Goal: Ask a question: Seek information or help from site administrators or community

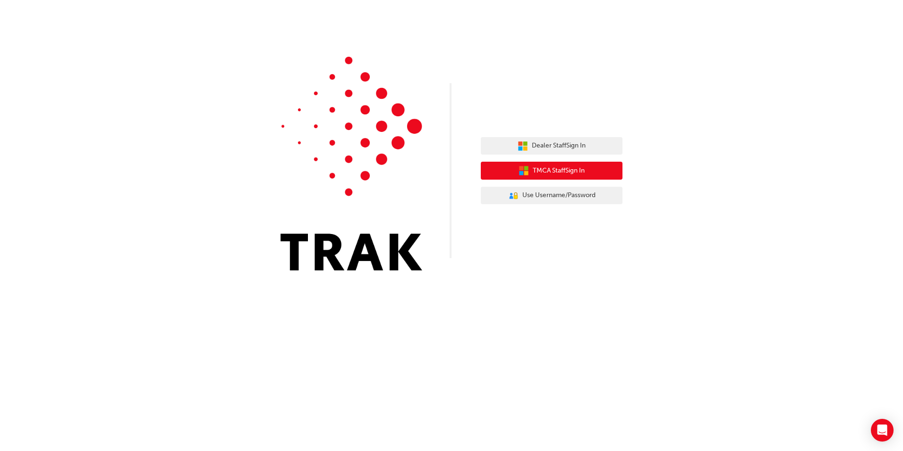
click at [577, 173] on span "TMCA Staff Sign In" at bounding box center [559, 170] width 52 height 11
click at [583, 170] on span "TMCA Staff Sign In" at bounding box center [559, 170] width 52 height 11
click at [611, 387] on div "Dealer Staff Sign In TMCA Staff Sign In User Authentication Icon - Blue Person,…" at bounding box center [451, 225] width 903 height 451
click at [558, 169] on span "TMCA Staff Sign In" at bounding box center [559, 170] width 52 height 11
click at [536, 175] on span "TMCA Staff Sign In" at bounding box center [559, 170] width 52 height 11
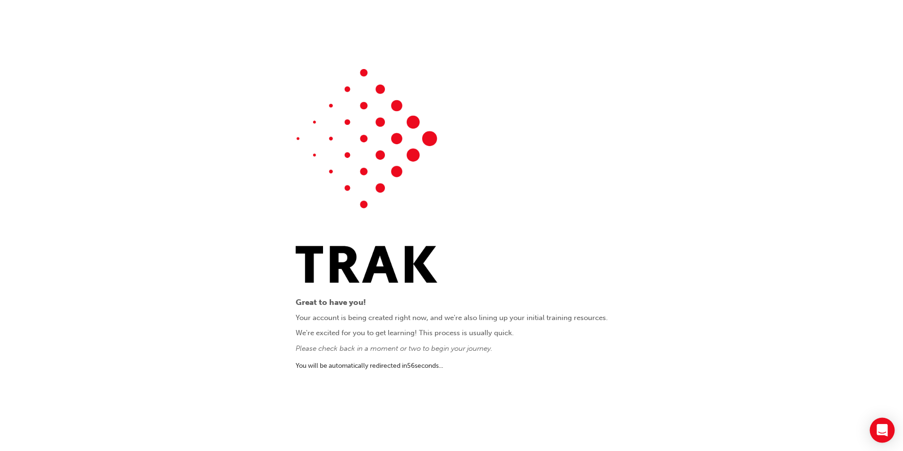
click at [889, 426] on div "Open Intercom Messenger" at bounding box center [882, 429] width 25 height 25
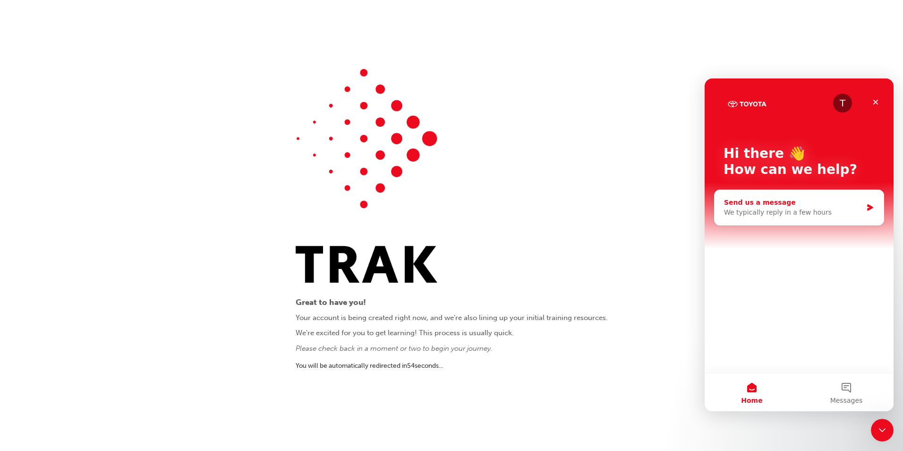
click at [794, 206] on div "Send us a message" at bounding box center [793, 202] width 138 height 10
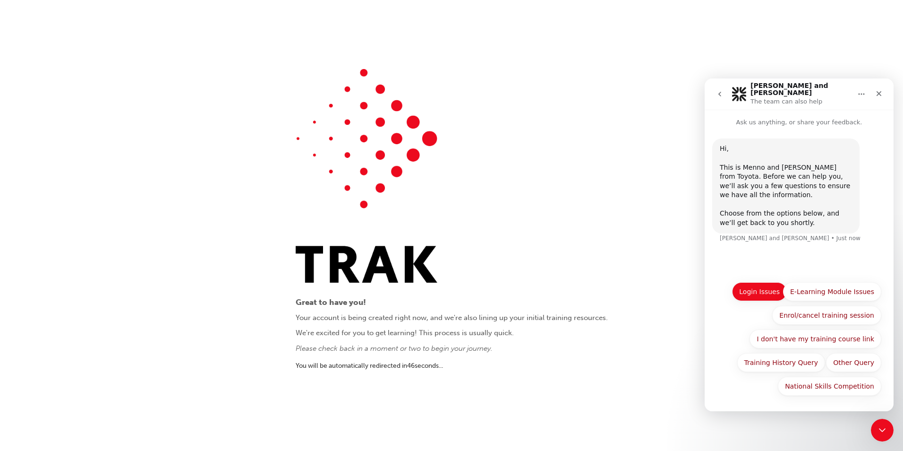
click at [766, 292] on button "Login Issues" at bounding box center [759, 291] width 55 height 19
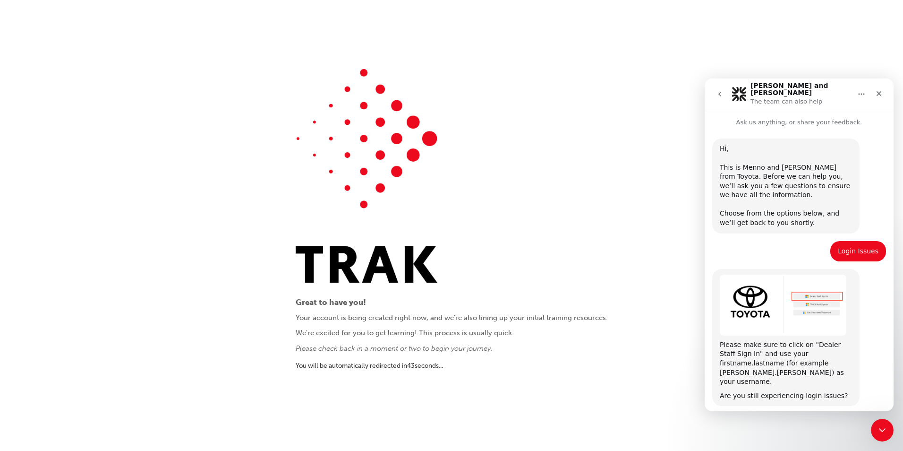
scroll to position [24, 0]
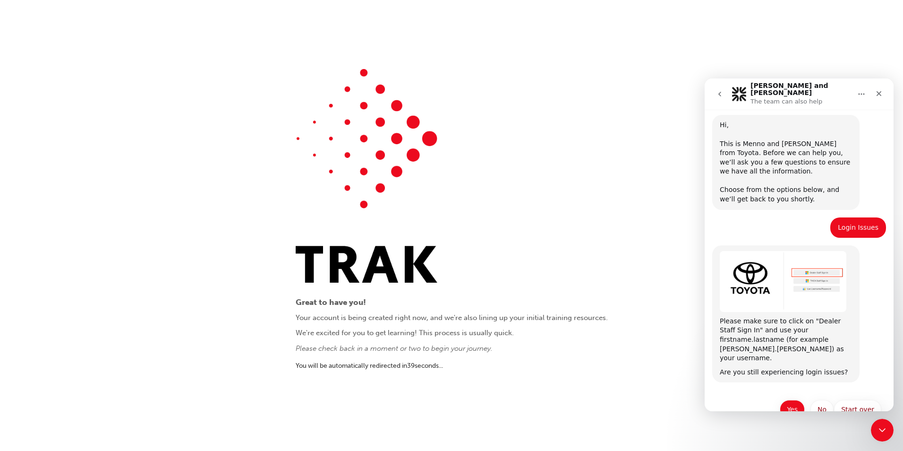
click at [799, 400] on button "Yes" at bounding box center [792, 409] width 25 height 19
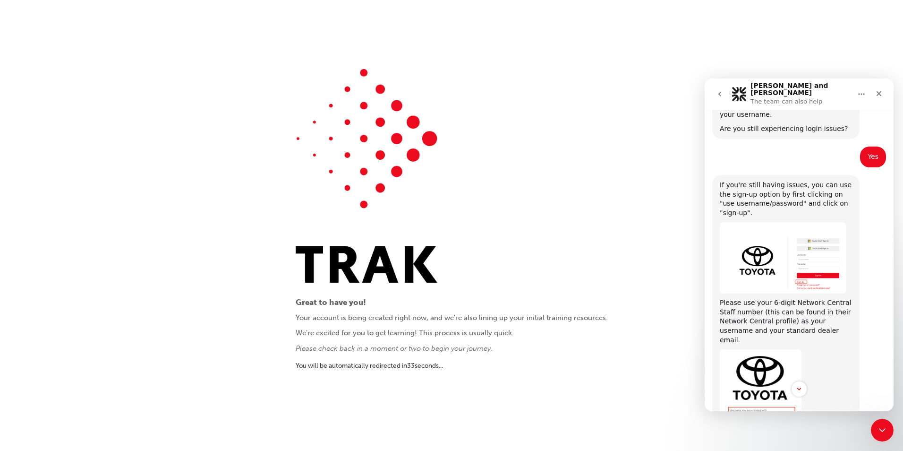
scroll to position [361, 0]
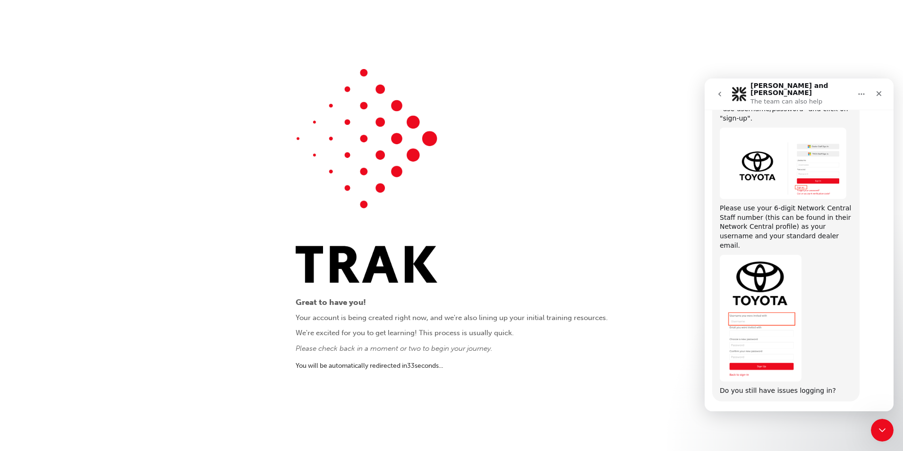
click at [838, 418] on button "Yes" at bounding box center [839, 427] width 25 height 19
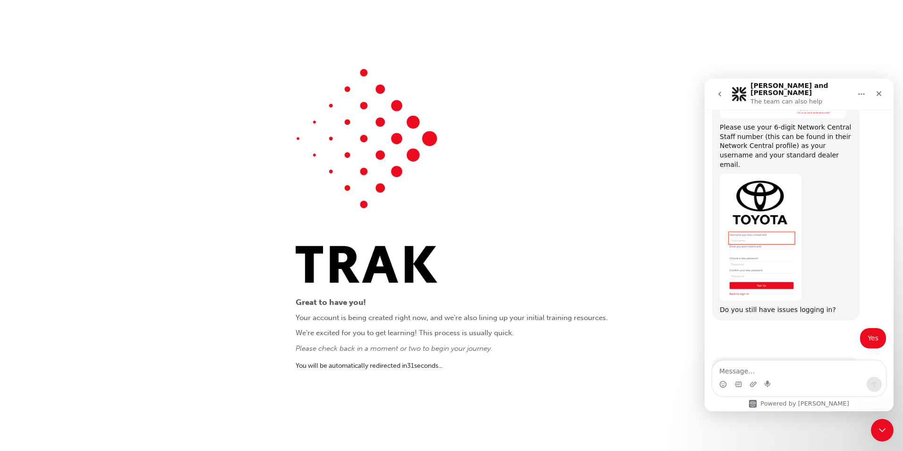
scroll to position [453, 0]
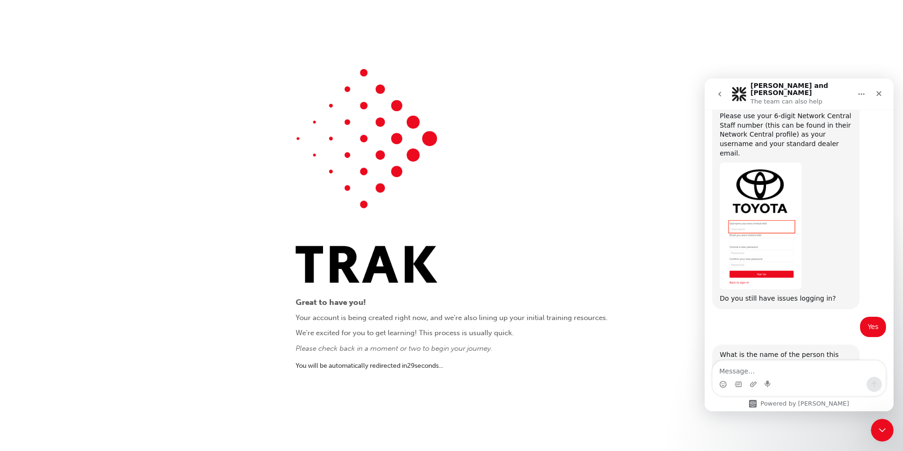
click at [807, 363] on textarea "Message…" at bounding box center [799, 368] width 173 height 16
type textarea "S"
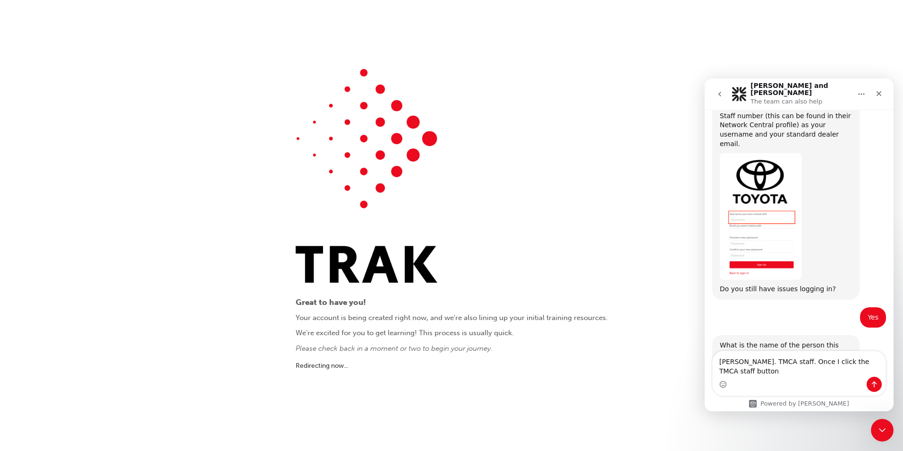
type textarea "[PERSON_NAME]. TMCA staff. Once I click the TMCA staff button"
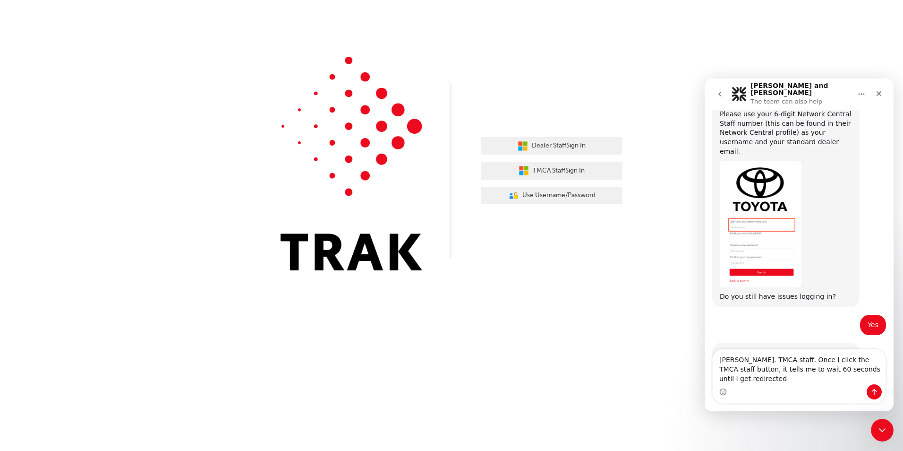
scroll to position [465, 0]
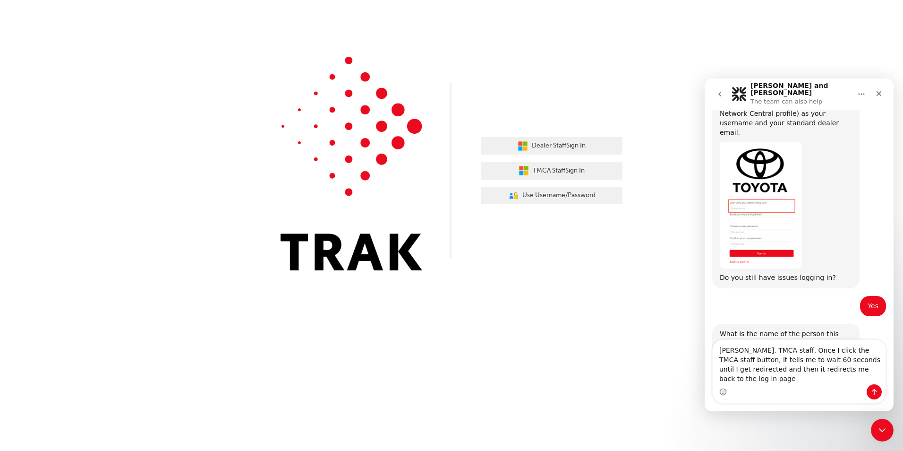
type textarea "[PERSON_NAME]. TMCA staff. Once I click the TMCA staff button, it tells me to w…"
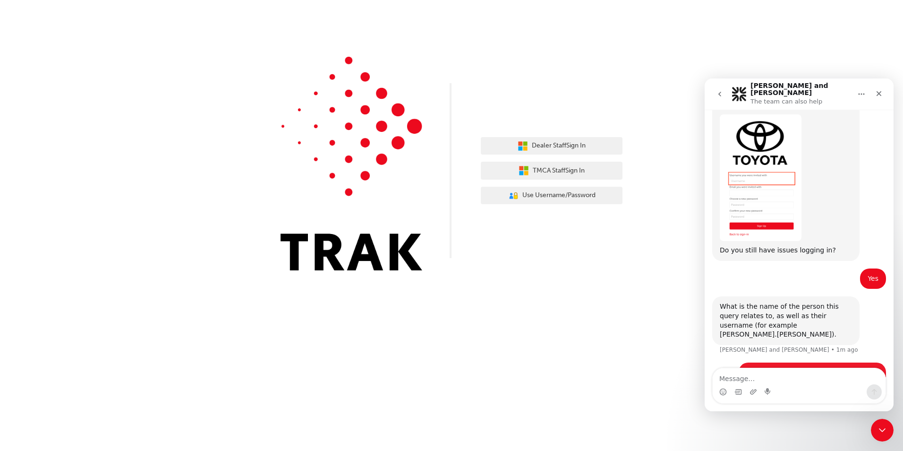
scroll to position [502, 0]
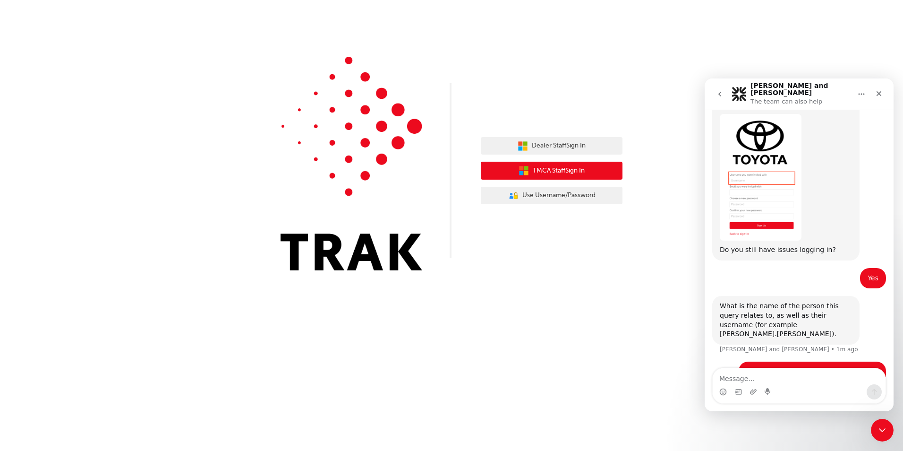
click at [583, 177] on button "TMCA Staff Sign In" at bounding box center [552, 171] width 142 height 18
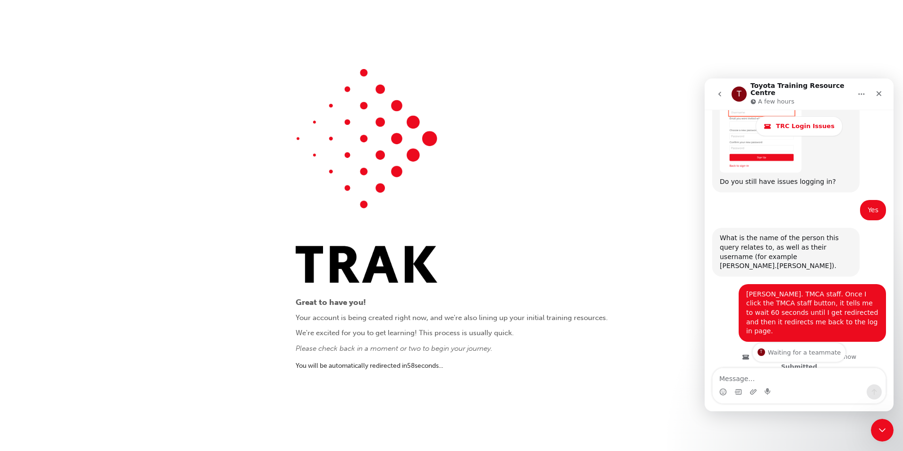
scroll to position [634, 0]
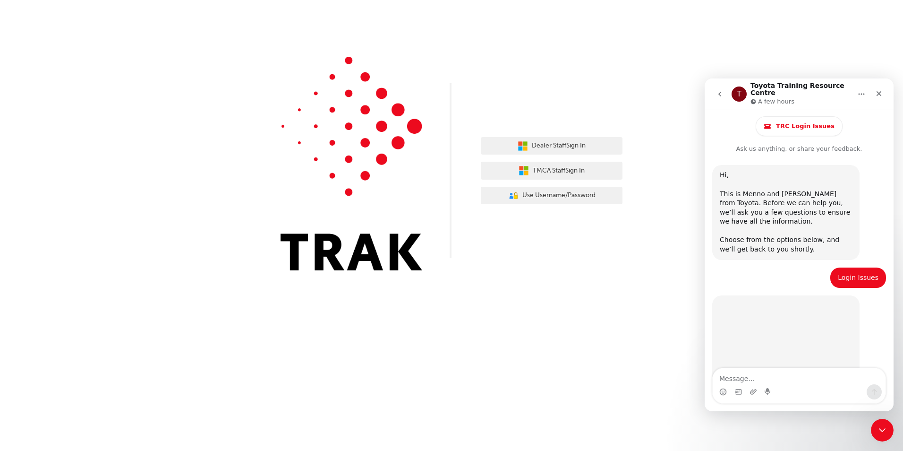
scroll to position [634, 0]
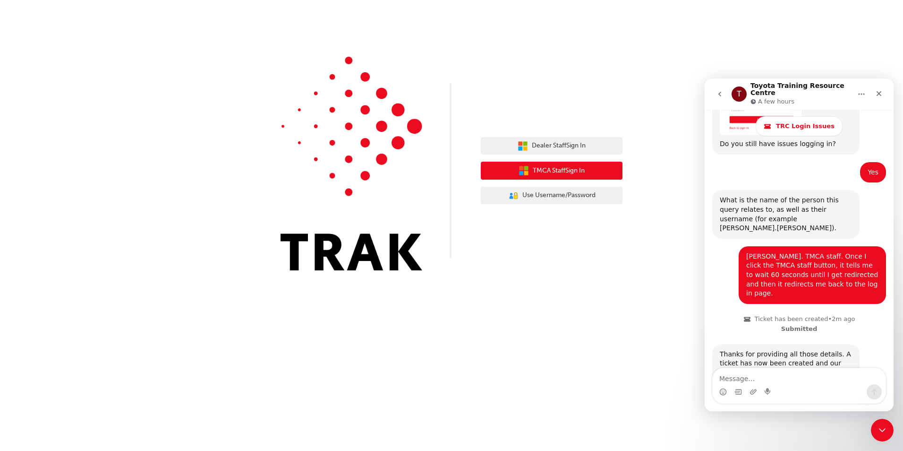
click at [511, 168] on button "TMCA Staff Sign In" at bounding box center [552, 171] width 142 height 18
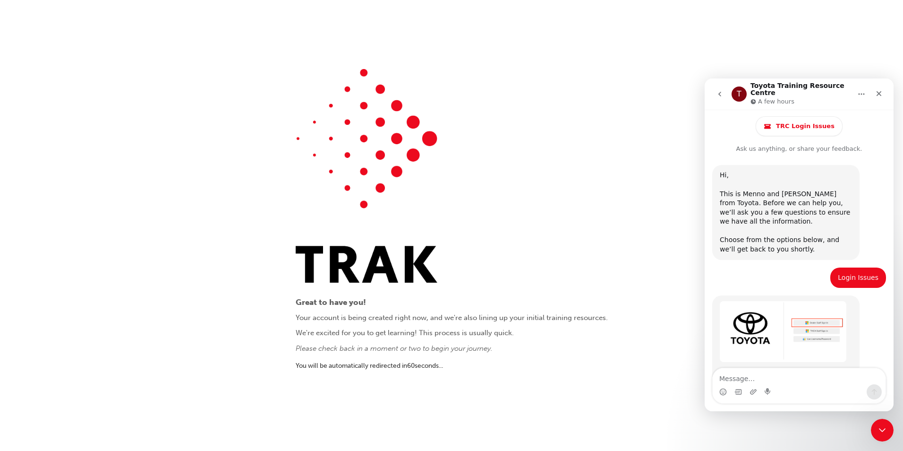
scroll to position [634, 0]
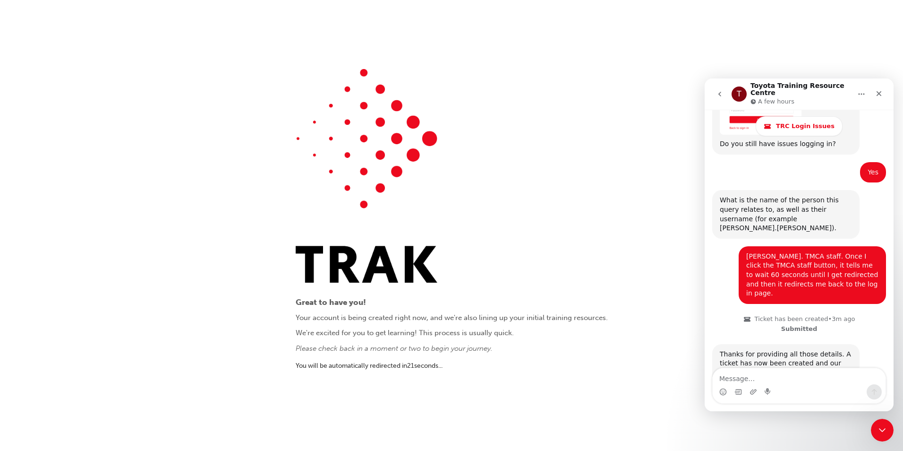
click at [533, 144] on div "Great to have you! Your account is being created right now, and we're also lini…" at bounding box center [452, 225] width 312 height 313
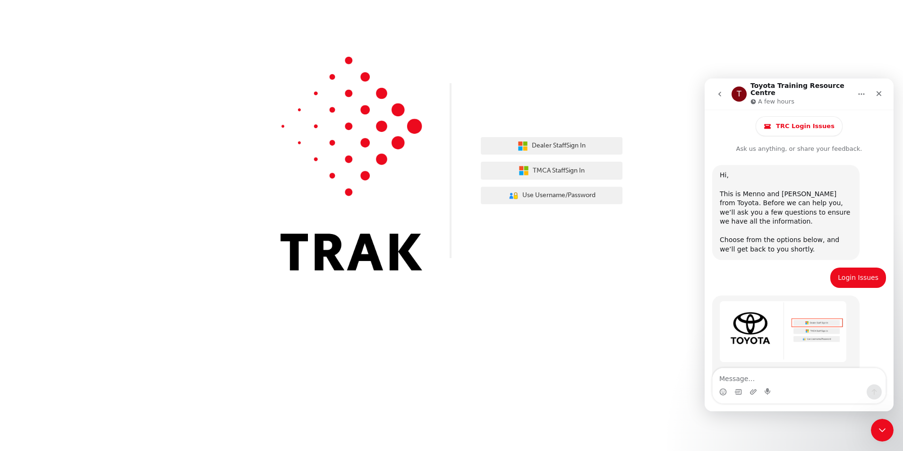
scroll to position [634, 0]
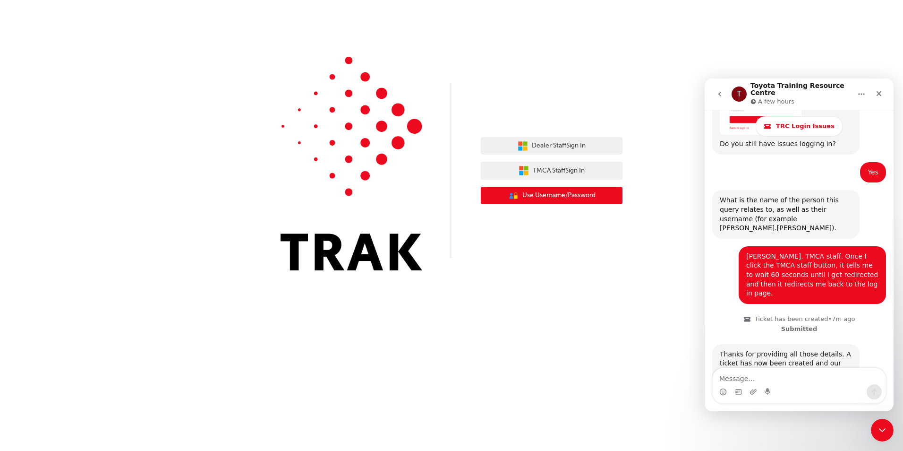
click at [533, 196] on span "Use Username/Password" at bounding box center [558, 195] width 73 height 11
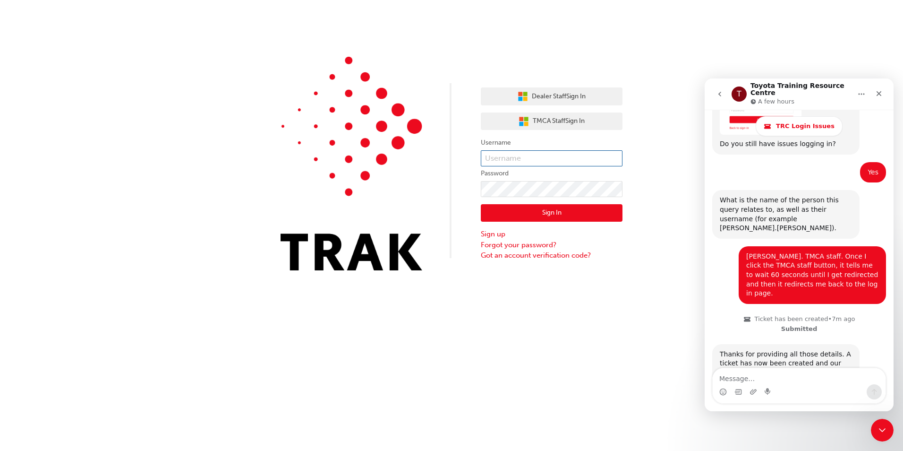
click at [547, 163] on input "text" at bounding box center [552, 158] width 142 height 16
click at [476, 277] on div "Dealer Staff Sign In TMCA Staff Sign In Username Password Sign In Sign up Forgo…" at bounding box center [451, 142] width 903 height 284
click at [506, 161] on input "text" at bounding box center [552, 158] width 142 height 16
type input "[EMAIL_ADDRESS][DOMAIN_NAME]"
click button "Sign In" at bounding box center [552, 213] width 142 height 18
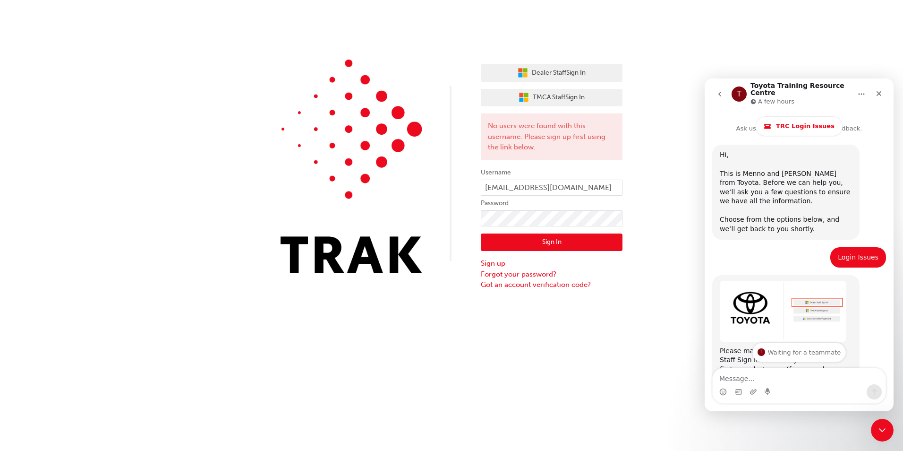
scroll to position [0, 0]
